Goal: Task Accomplishment & Management: Manage account settings

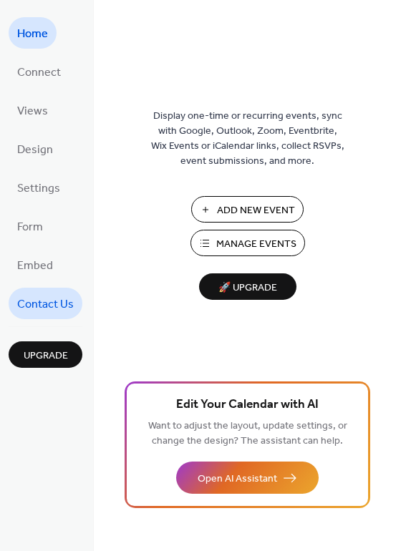
click at [44, 294] on span "Contact Us" at bounding box center [45, 304] width 57 height 23
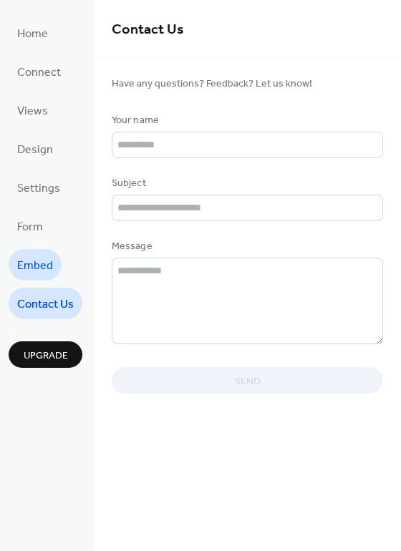
click at [39, 267] on span "Embed" at bounding box center [35, 266] width 36 height 23
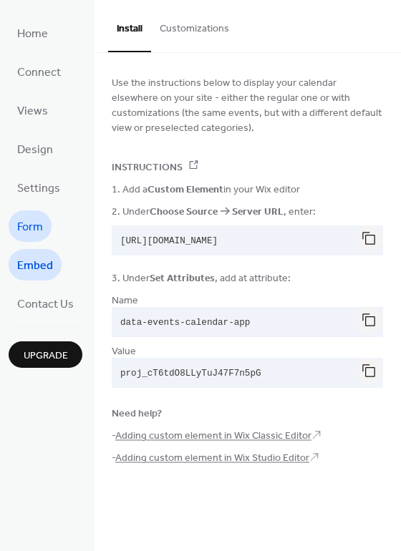
click at [29, 231] on span "Form" at bounding box center [30, 227] width 26 height 23
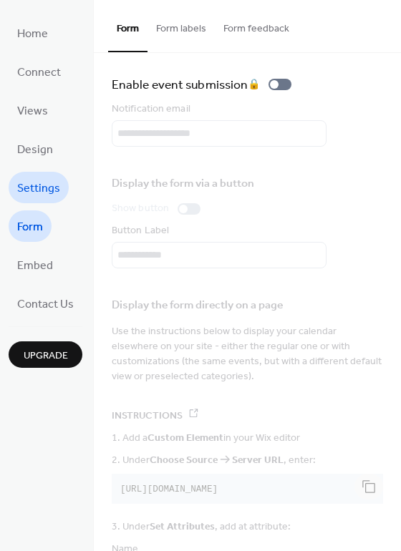
click at [29, 189] on span "Settings" at bounding box center [38, 188] width 43 height 23
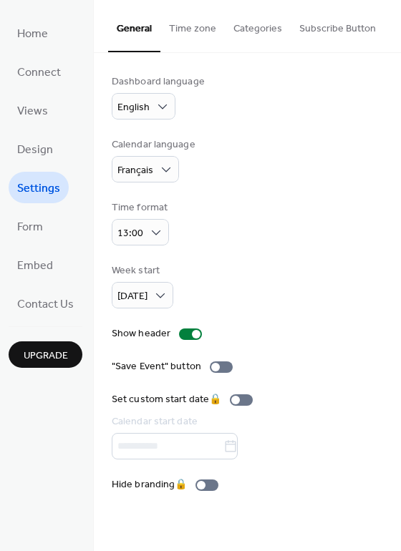
click at [197, 29] on button "Time zone" at bounding box center [192, 25] width 64 height 51
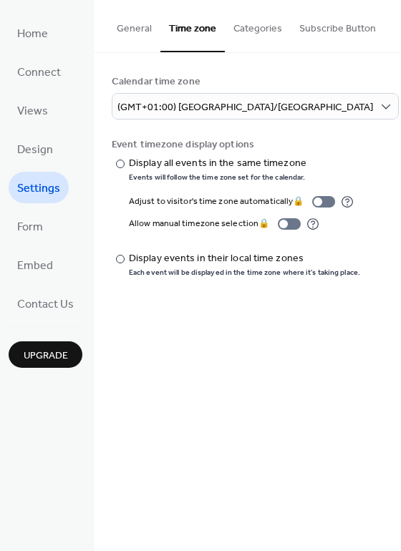
click at [249, 31] on button "Categories" at bounding box center [258, 25] width 66 height 51
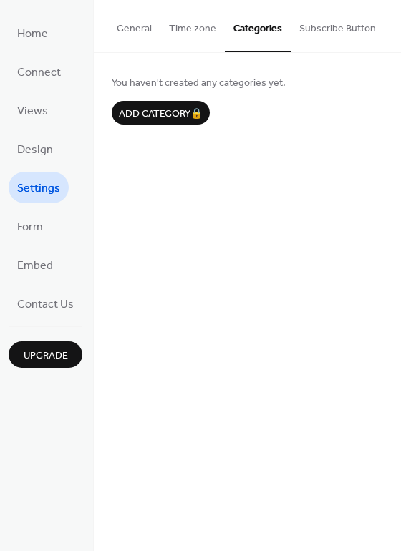
click at [318, 34] on button "Subscribe Button" at bounding box center [337, 25] width 94 height 51
